Goal: Transaction & Acquisition: Purchase product/service

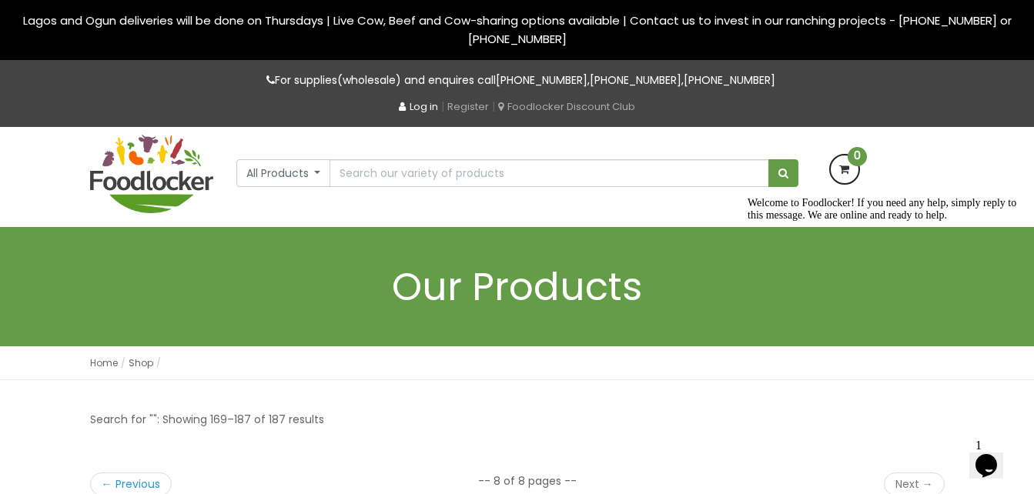
click at [413, 105] on link "Log in" at bounding box center [418, 106] width 39 height 15
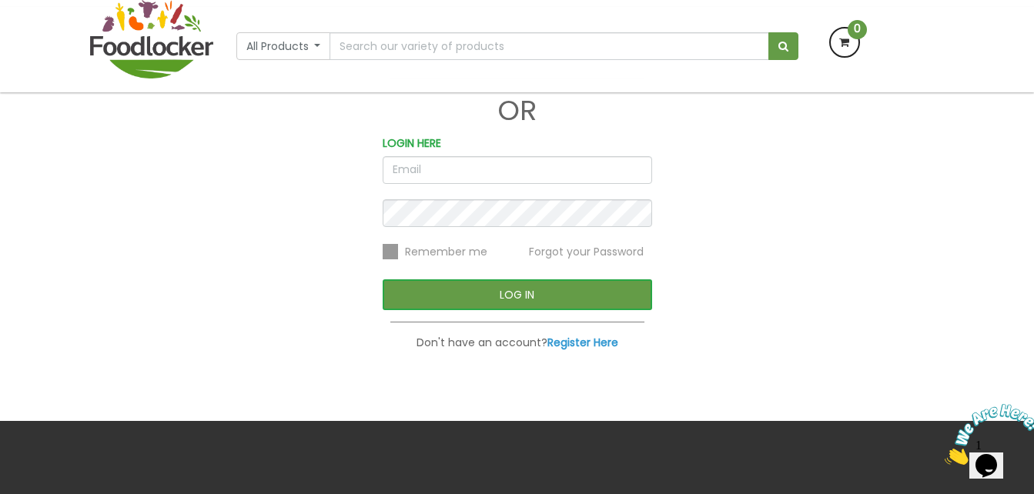
type input "[EMAIL_ADDRESS][DOMAIN_NAME]"
click at [453, 295] on button "LOG IN" at bounding box center [517, 294] width 269 height 31
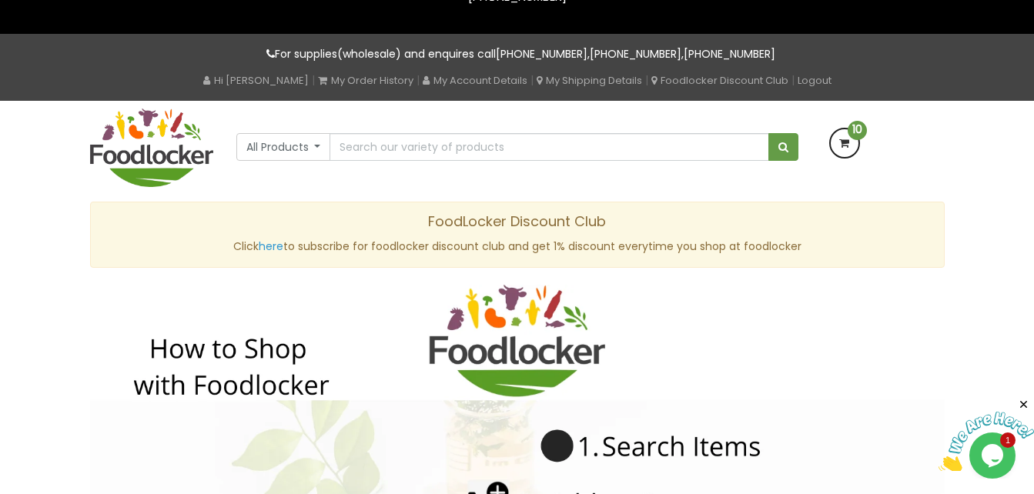
scroll to position [77, 0]
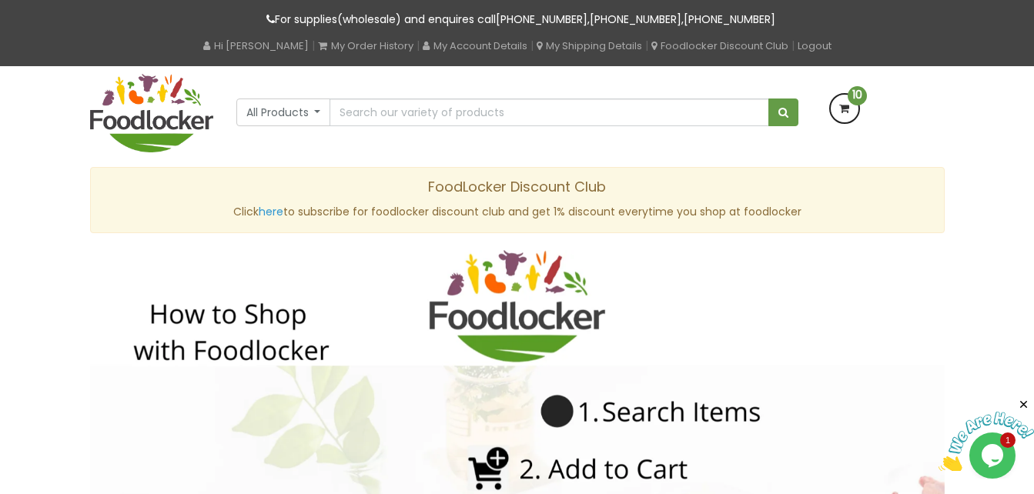
click at [855, 97] on span "10" at bounding box center [857, 95] width 19 height 19
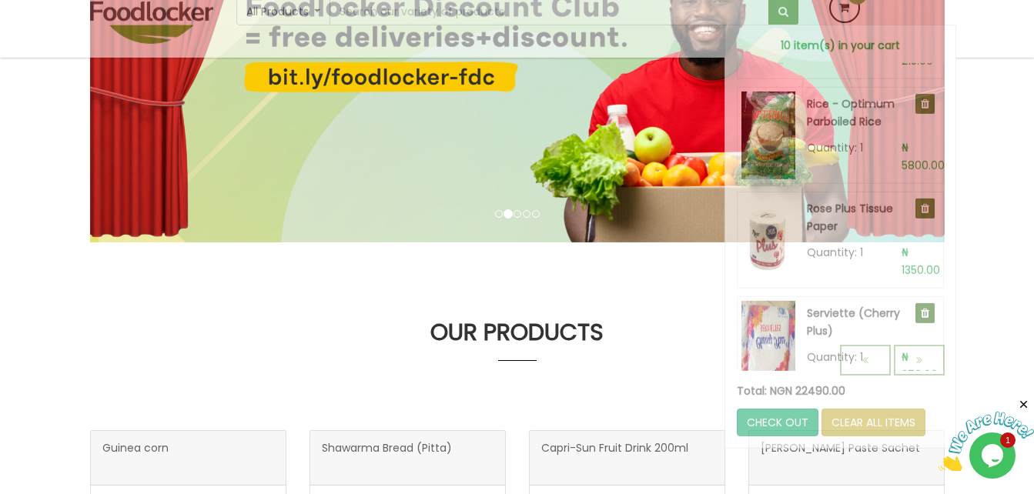
scroll to position [385, 0]
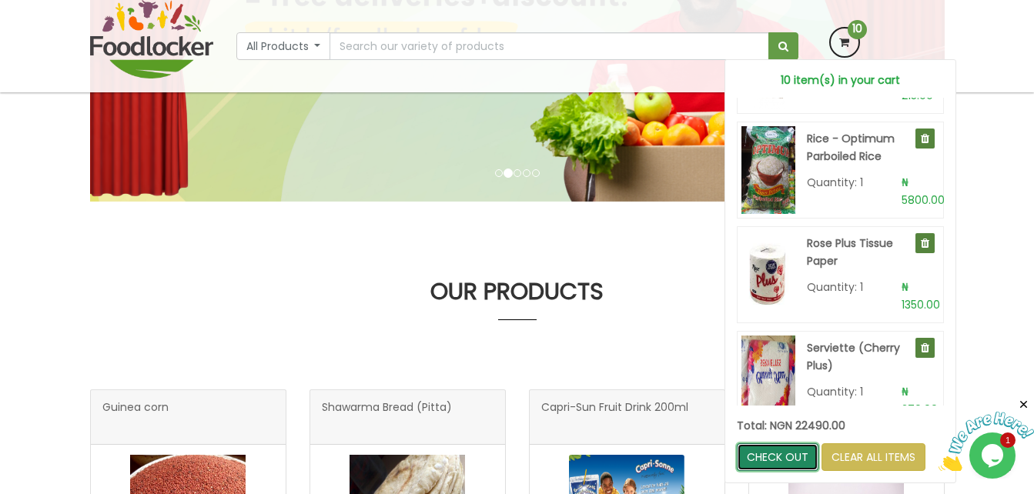
click at [775, 457] on link "CHECK OUT" at bounding box center [778, 457] width 82 height 28
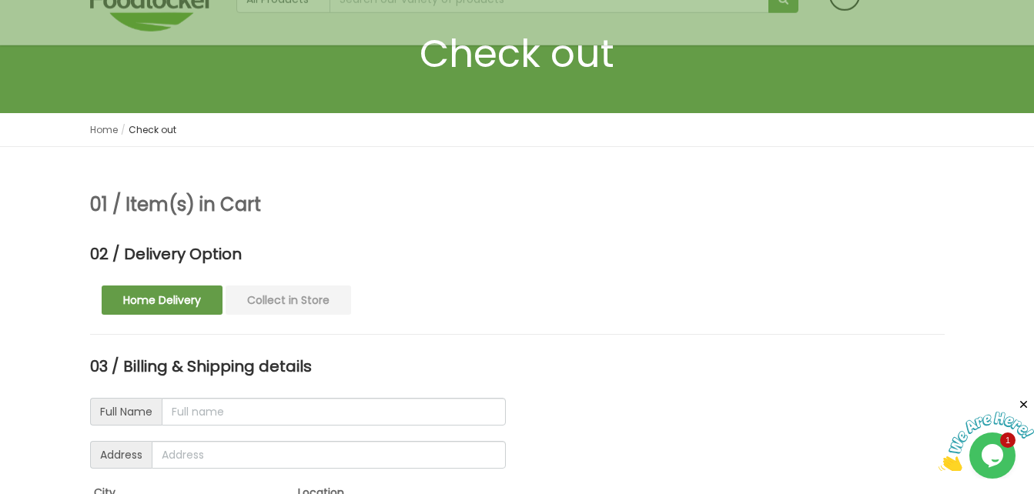
scroll to position [231, 0]
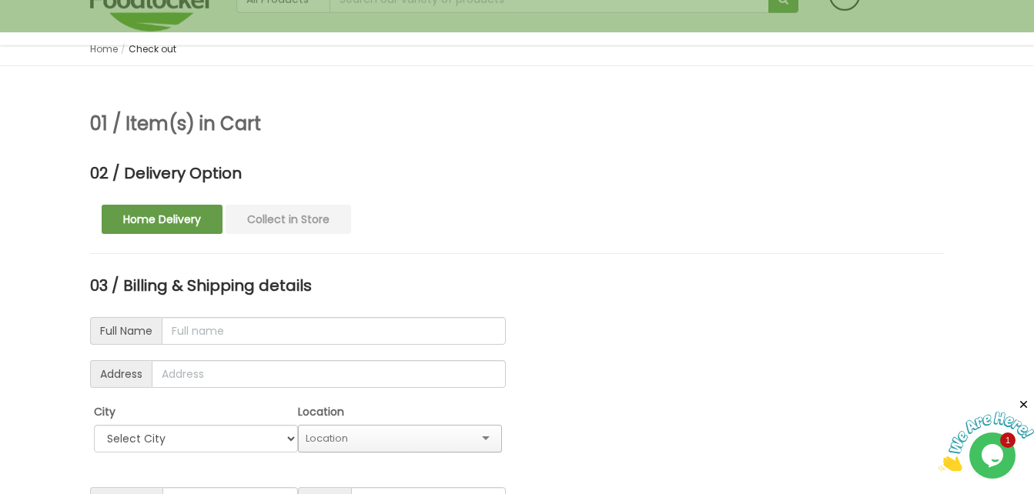
type input "mrs kuforiji"
type input "40 obayon street, akoka"
select select "window"
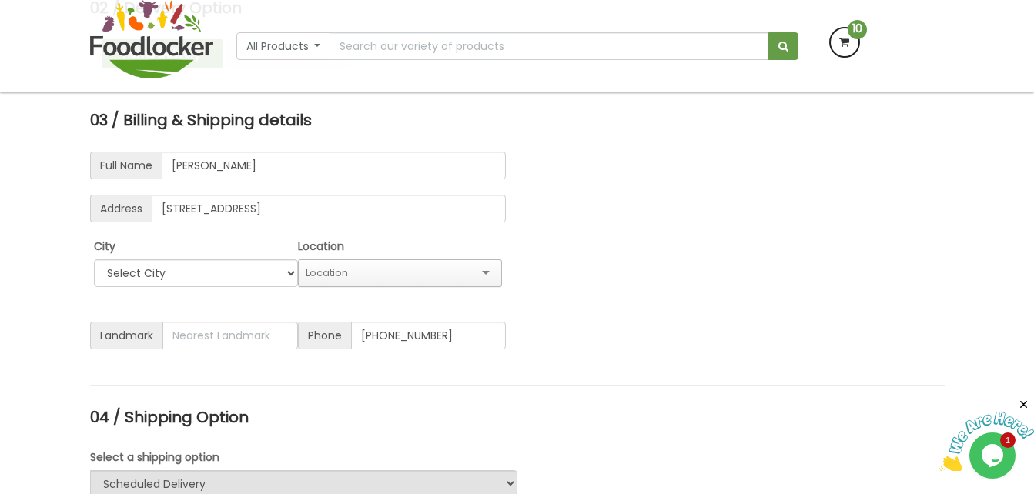
scroll to position [1540, 0]
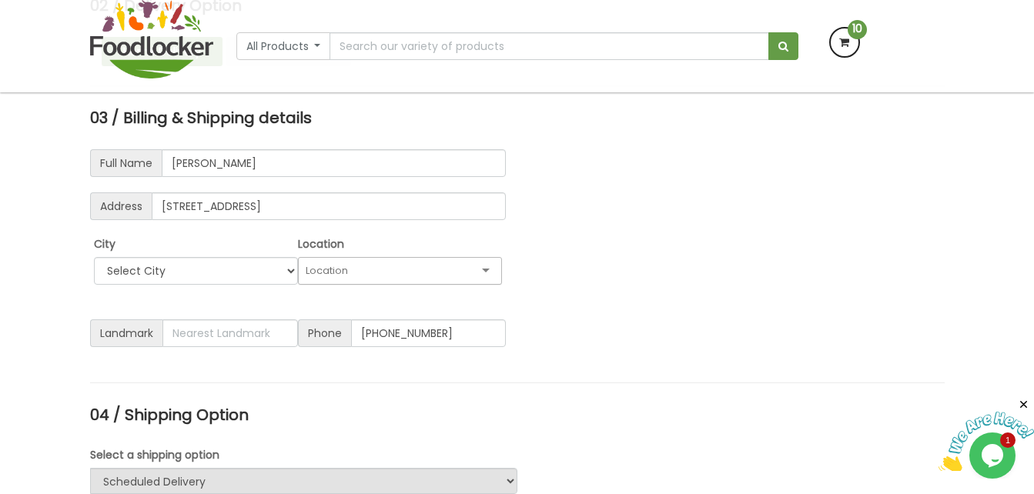
click at [484, 257] on div at bounding box center [400, 271] width 204 height 28
click at [283, 257] on select "Select City Ibadan Lagos Ogun" at bounding box center [196, 271] width 204 height 28
select select "Lagos"
click at [94, 257] on select "Select City Ibadan Lagos Ogun" at bounding box center [196, 271] width 204 height 28
type input "2025-08-28"
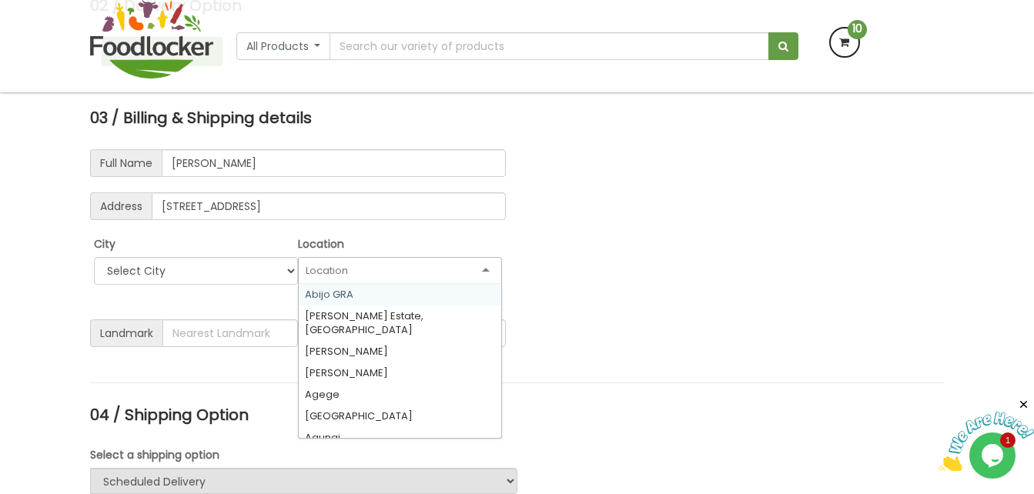
click at [480, 264] on input "text" at bounding box center [401, 271] width 190 height 14
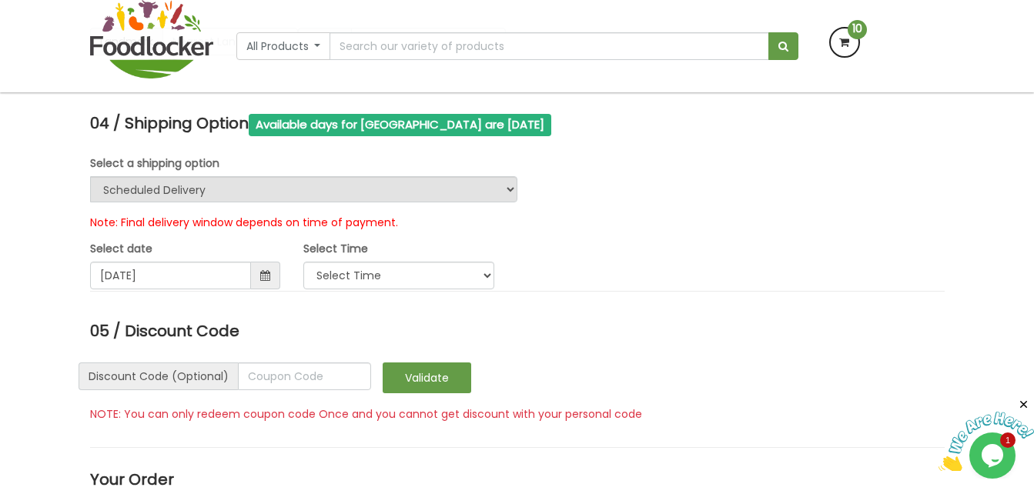
scroll to position [1848, 0]
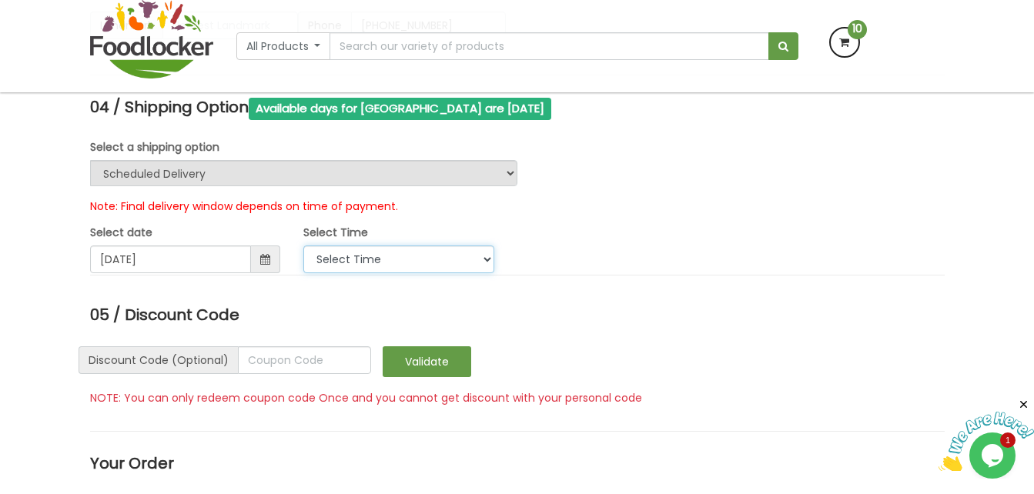
click at [332, 246] on select "Select Time 1:00 PM - 8:00 PM" at bounding box center [398, 260] width 191 height 28
select select "10"
click at [303, 246] on select "Select Time 1:00 PM - 8:00 PM" at bounding box center [398, 260] width 191 height 28
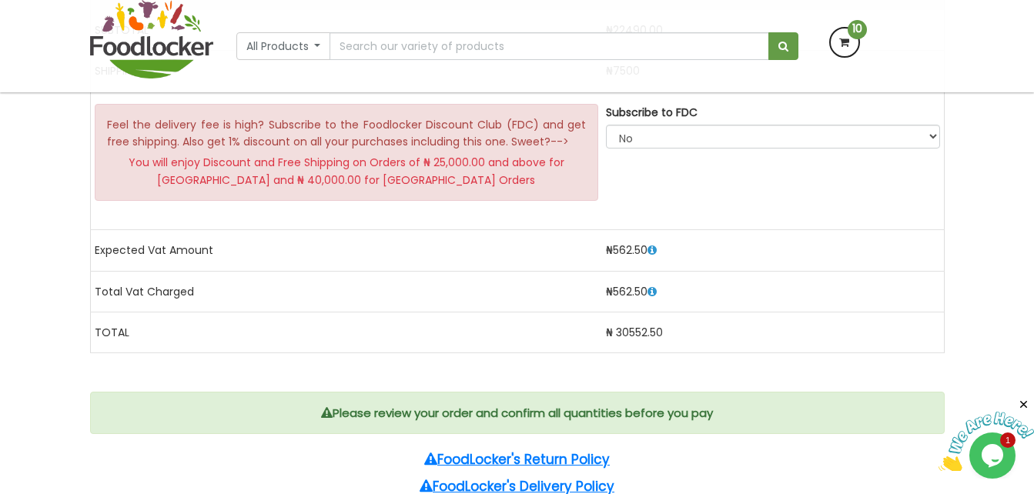
scroll to position [3696, 0]
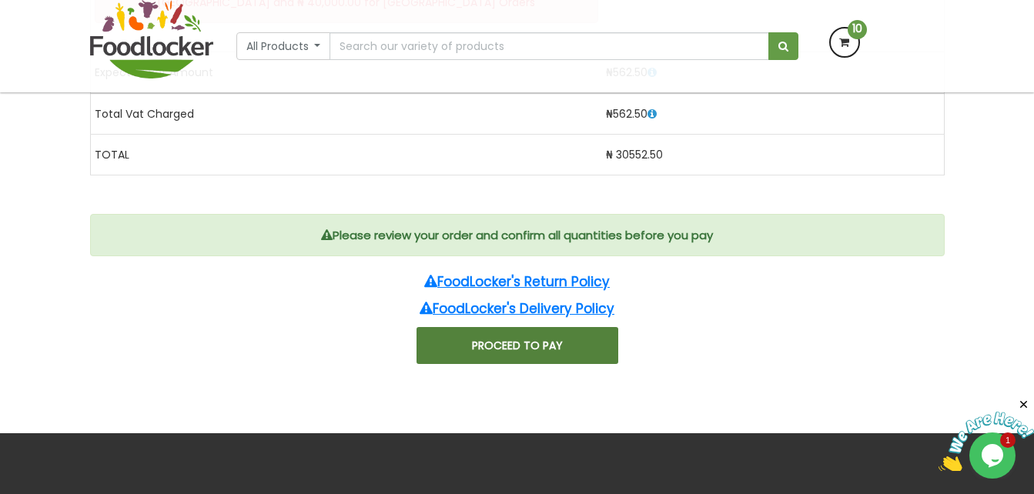
click at [550, 327] on button "PROCEED TO PAY" at bounding box center [518, 345] width 202 height 37
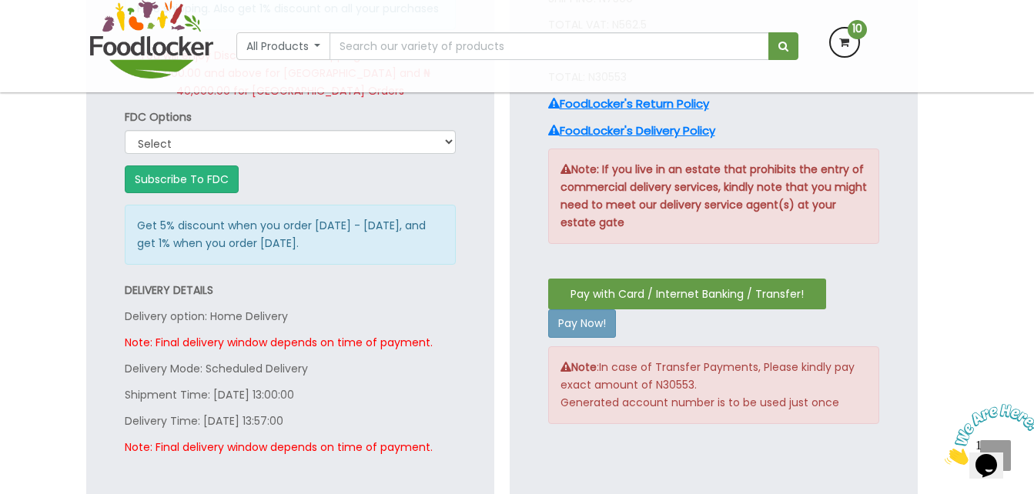
scroll to position [1540, 0]
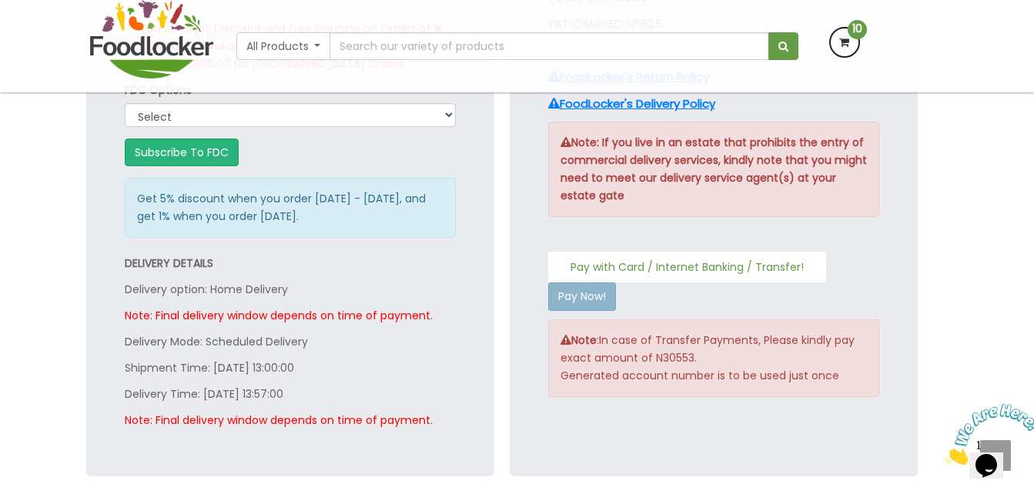
click at [793, 269] on button "Pay with Card / Internet Banking / Transfer!" at bounding box center [687, 267] width 278 height 31
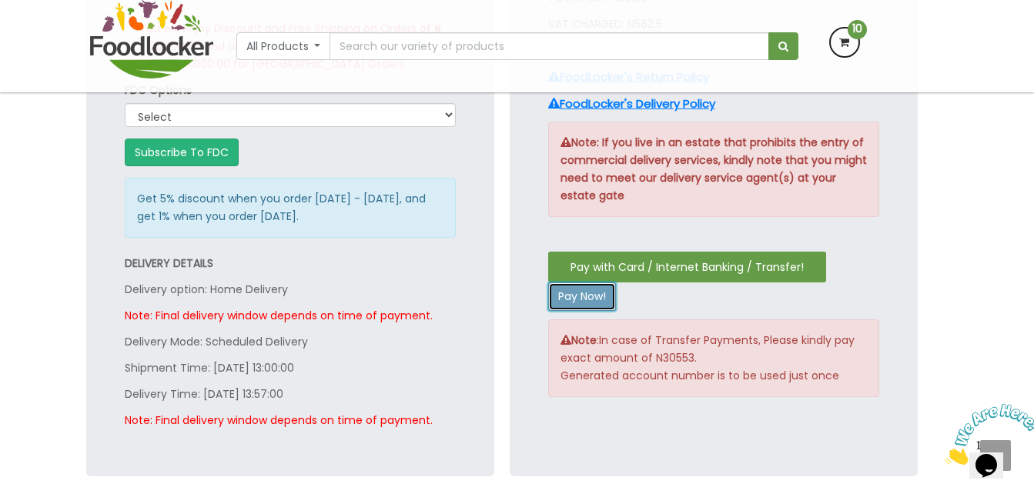
click at [570, 299] on button "Pay Now!" at bounding box center [582, 297] width 68 height 28
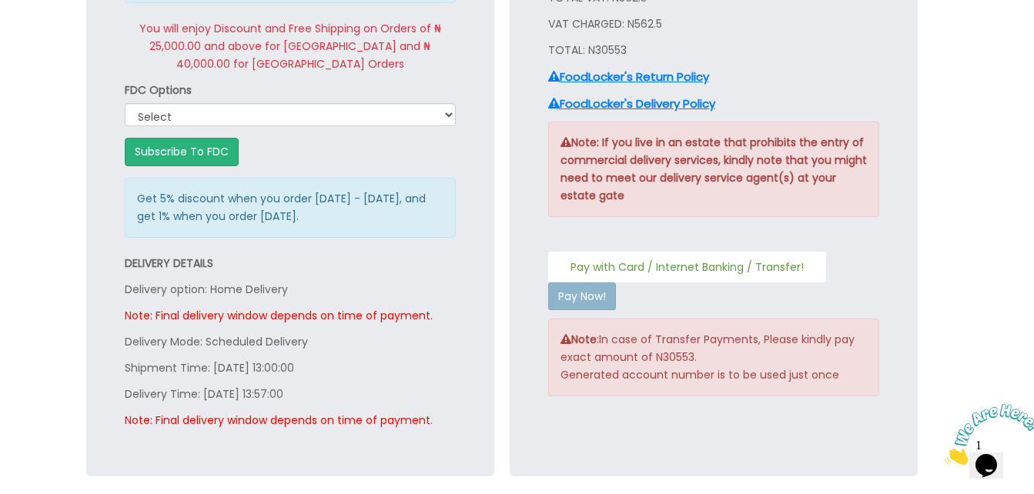
click at [665, 263] on button "Pay with Card / Internet Banking / Transfer!" at bounding box center [687, 267] width 278 height 31
